Goal: Navigation & Orientation: Find specific page/section

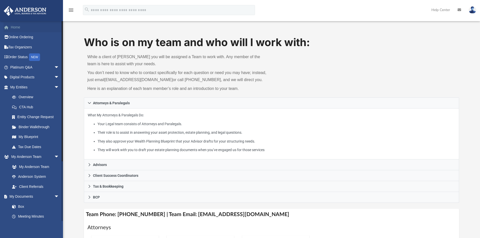
click at [13, 27] on link "Home" at bounding box center [35, 27] width 63 height 10
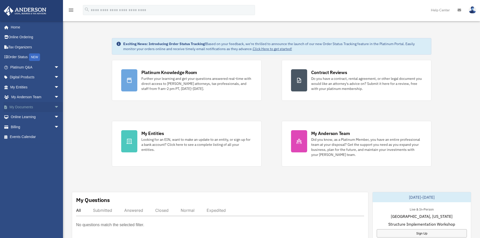
click at [24, 106] on link "My Documents arrow_drop_down" at bounding box center [35, 107] width 63 height 10
click at [54, 110] on span "arrow_drop_down" at bounding box center [59, 107] width 10 height 10
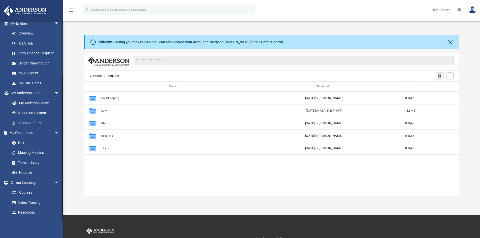
scroll to position [76, 0]
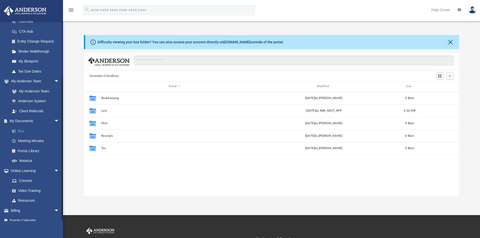
click at [20, 131] on link "Box" at bounding box center [37, 131] width 60 height 10
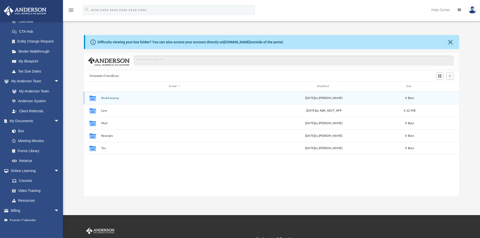
click at [107, 99] on button "Bookkeeping" at bounding box center [174, 97] width 147 height 3
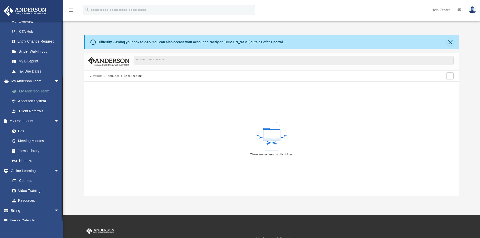
click at [28, 92] on link "My Anderson Team" at bounding box center [37, 91] width 60 height 10
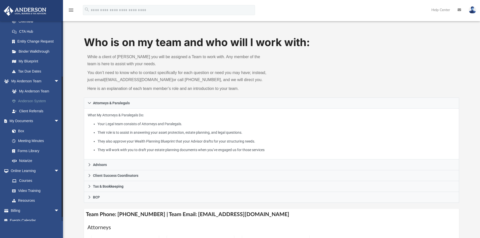
click at [27, 102] on link "Anderson System" at bounding box center [37, 101] width 60 height 10
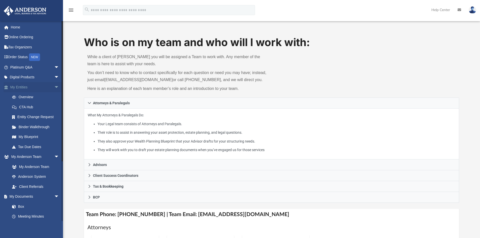
click at [55, 85] on span "arrow_drop_down" at bounding box center [59, 87] width 10 height 10
click at [22, 147] on link "Box" at bounding box center [37, 147] width 60 height 10
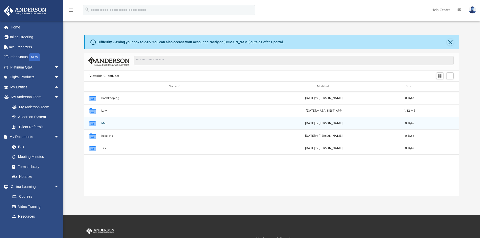
scroll to position [111, 371]
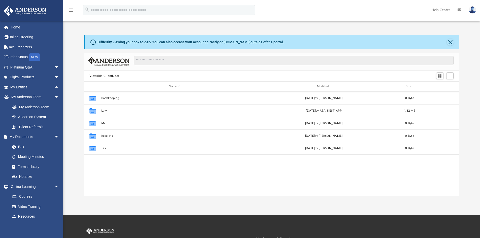
click at [127, 41] on div "Difficulty viewing your box folder? You can also access your account directly o…" at bounding box center [190, 42] width 186 height 5
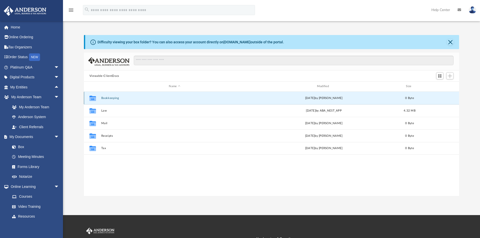
click at [108, 99] on button "Bookkeeping" at bounding box center [174, 97] width 147 height 3
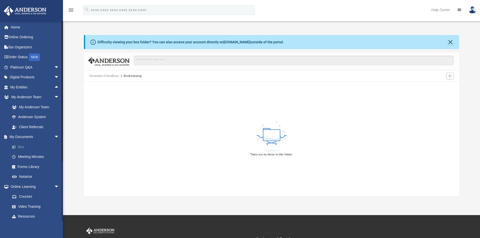
click at [21, 146] on link "Box" at bounding box center [37, 147] width 60 height 10
click at [22, 147] on link "Box" at bounding box center [37, 147] width 60 height 10
click at [233, 43] on link "box.com" at bounding box center [236, 42] width 27 height 4
click at [18, 37] on link "Online Ordering" at bounding box center [35, 37] width 63 height 10
click at [17, 28] on link "Home" at bounding box center [35, 27] width 63 height 10
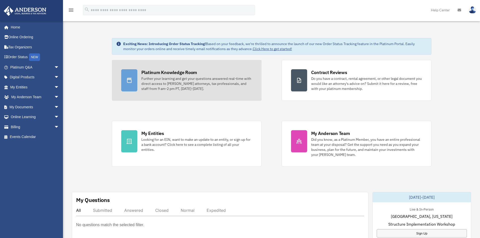
click at [152, 82] on div "Further your learning and get your questions answered real-time with direct acc…" at bounding box center [196, 83] width 111 height 15
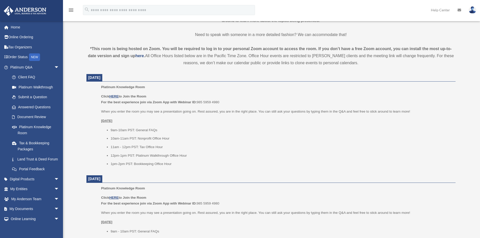
scroll to position [151, 0]
click at [113, 95] on u "HERE" at bounding box center [113, 95] width 9 height 4
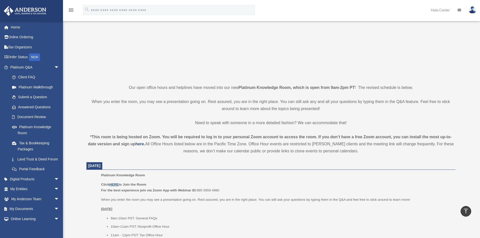
scroll to position [0, 0]
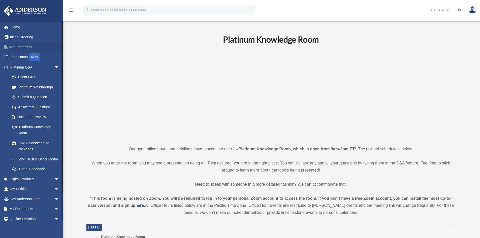
click at [28, 50] on link "Tax Organizers" at bounding box center [35, 47] width 63 height 10
click at [23, 47] on link "Tax Organizers" at bounding box center [35, 47] width 63 height 10
